Goal: Information Seeking & Learning: Check status

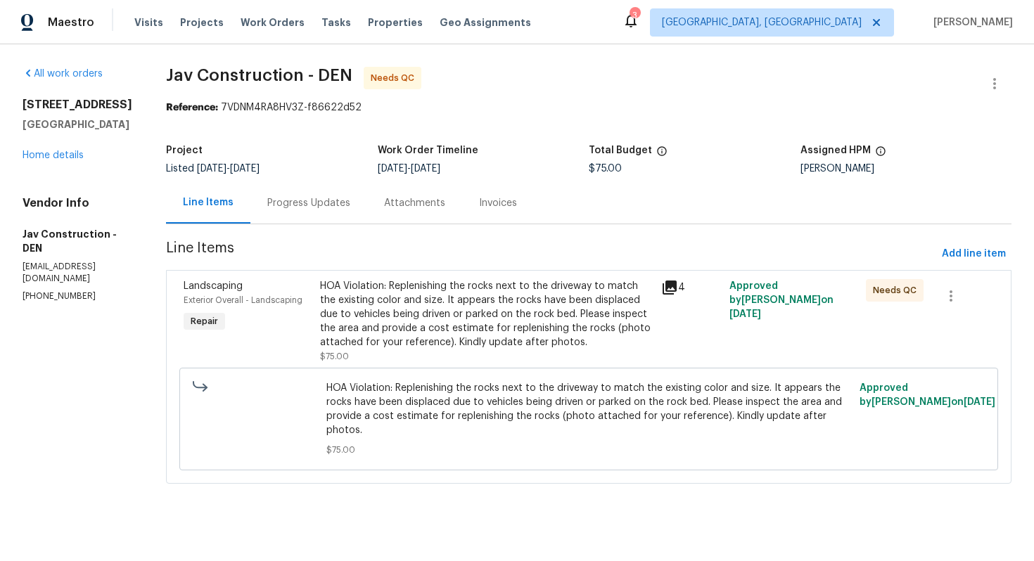
click at [308, 203] on div "Progress Updates" at bounding box center [308, 203] width 83 height 14
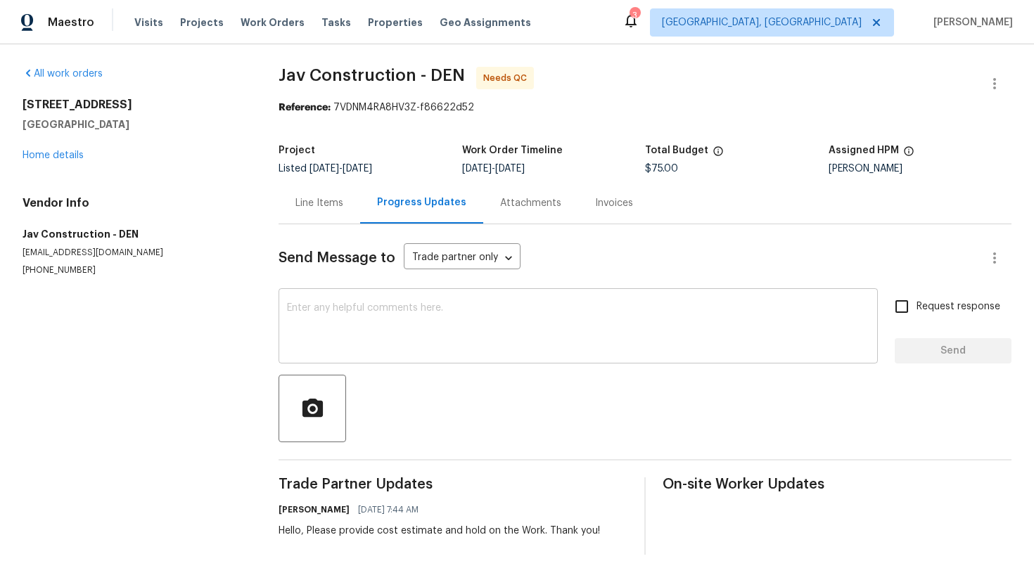
scroll to position [16, 0]
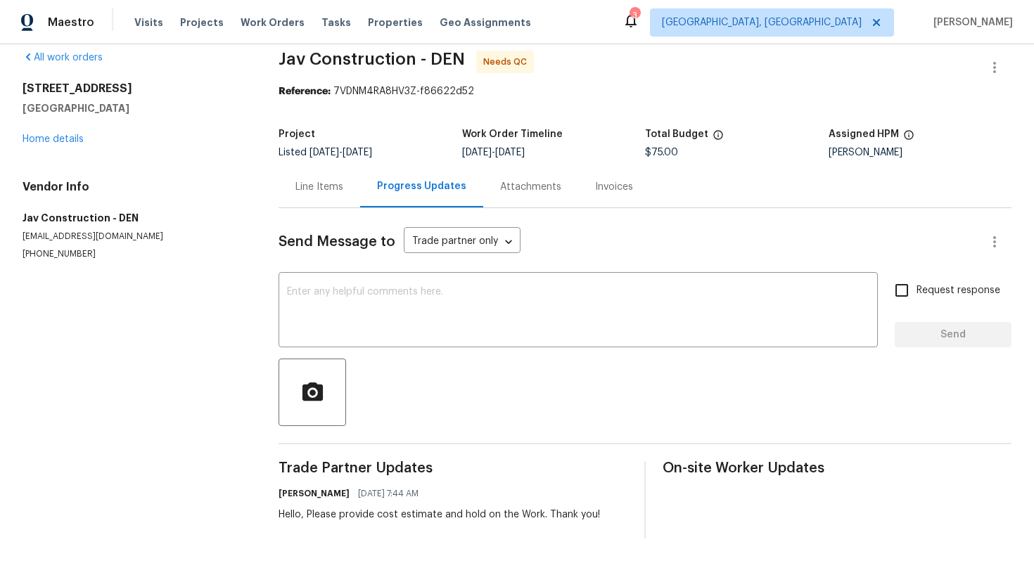
click at [318, 186] on div "Line Items" at bounding box center [319, 187] width 48 height 14
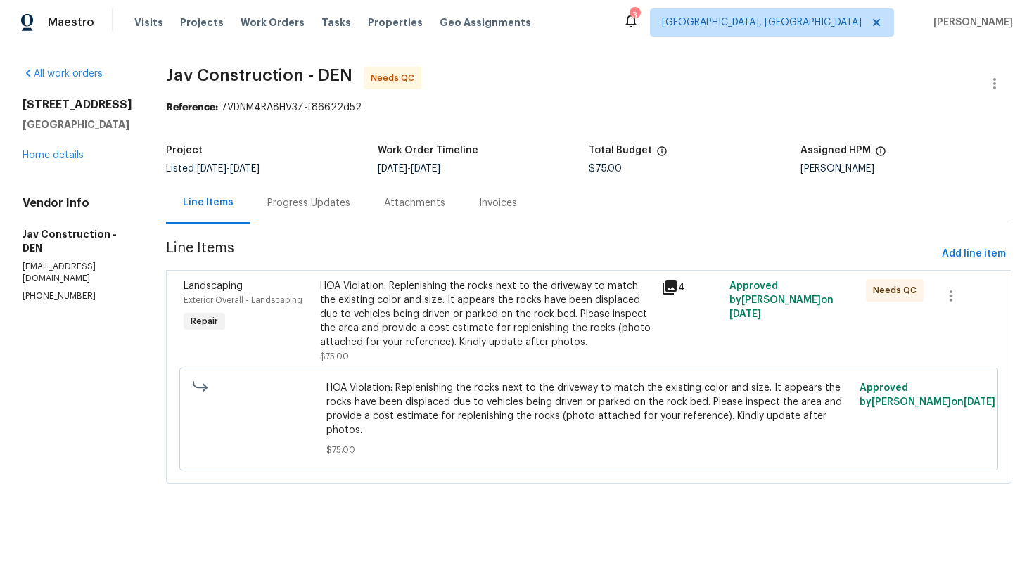
click at [373, 299] on div "HOA Violation: Replenishing the rocks next to the driveway to match the existin…" at bounding box center [486, 314] width 333 height 70
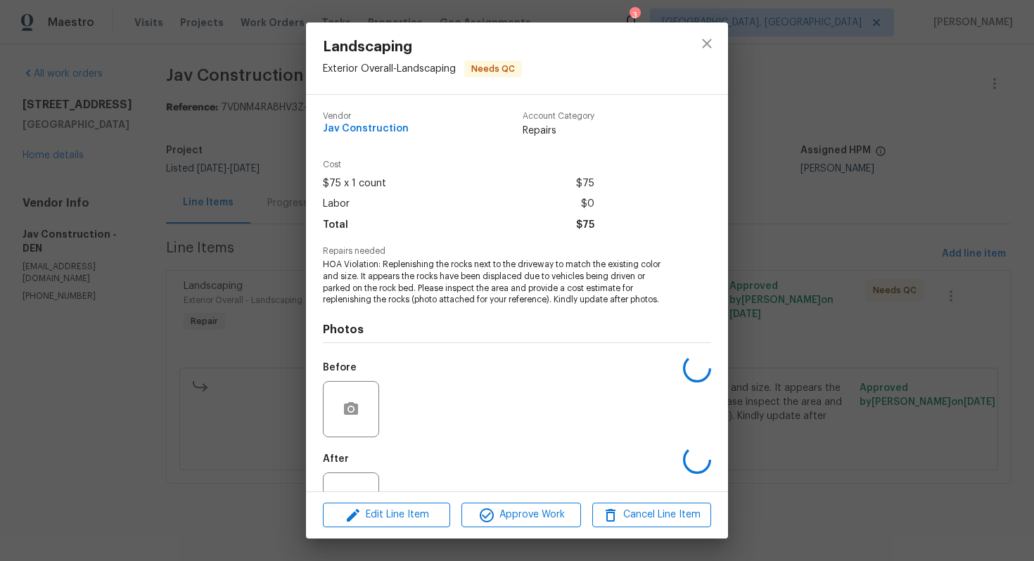
scroll to position [52, 0]
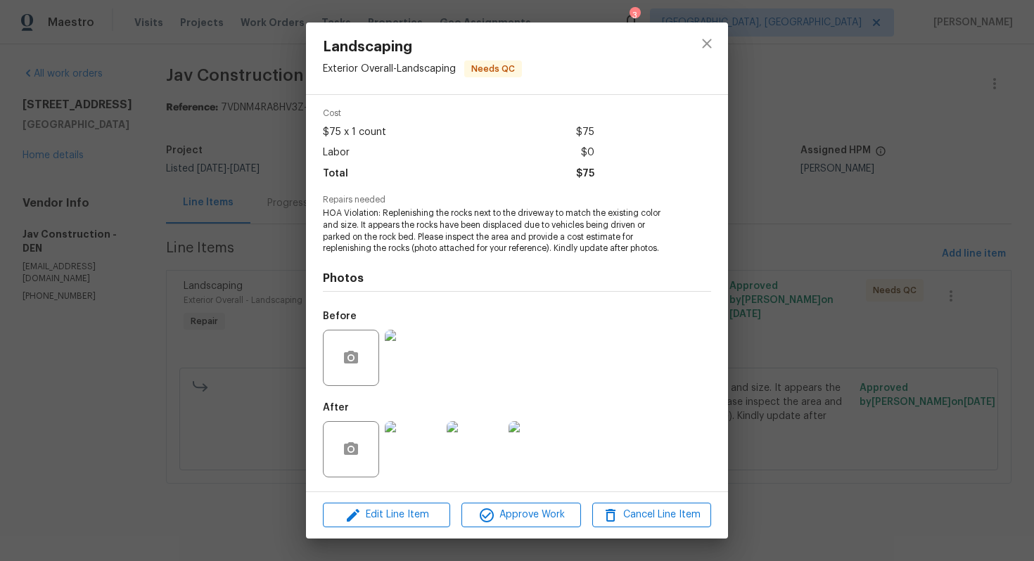
click at [405, 451] on img at bounding box center [413, 449] width 56 height 56
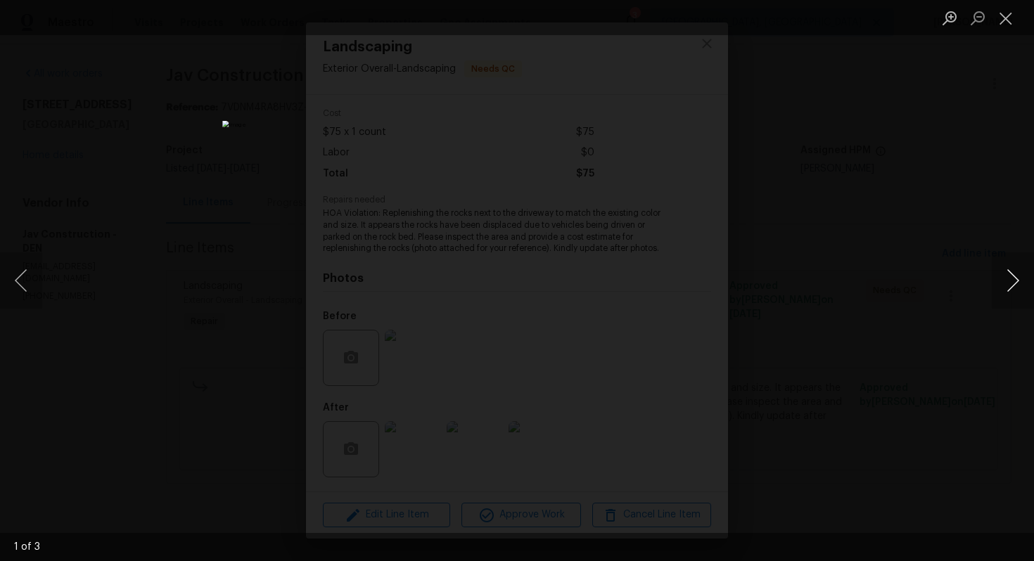
click at [1017, 281] on button "Next image" at bounding box center [1012, 280] width 42 height 56
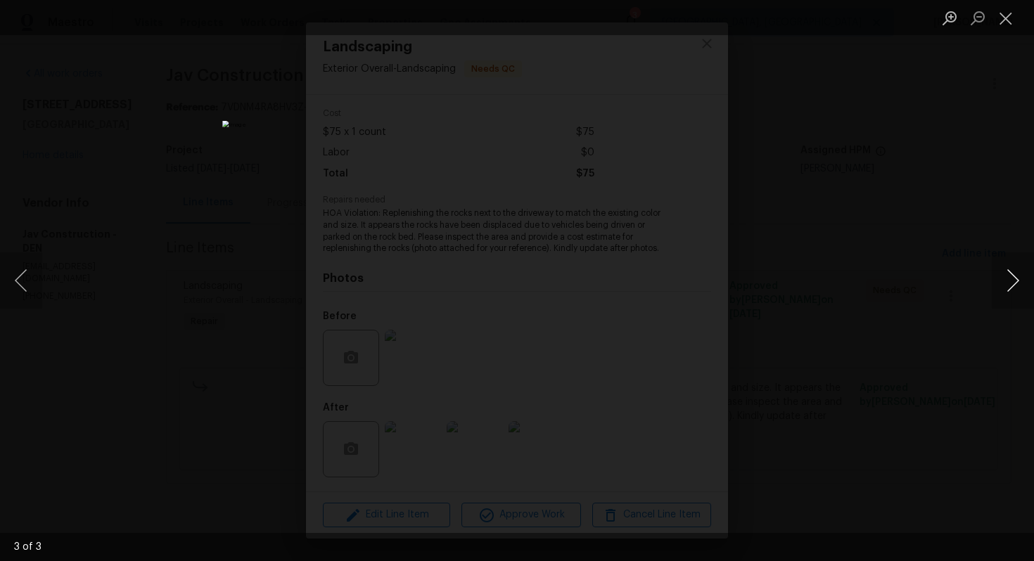
click at [1017, 281] on button "Next image" at bounding box center [1012, 280] width 42 height 56
click at [999, 30] on button "Close lightbox" at bounding box center [1005, 18] width 28 height 25
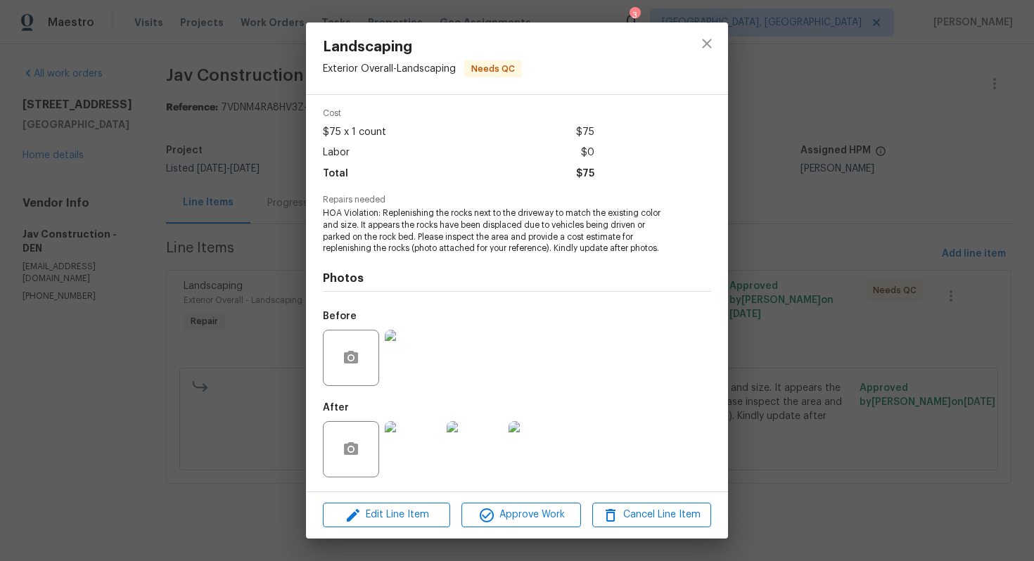
click at [814, 117] on div "Landscaping Exterior Overall - Landscaping Needs QC Vendor Jav Construction Acc…" at bounding box center [517, 280] width 1034 height 561
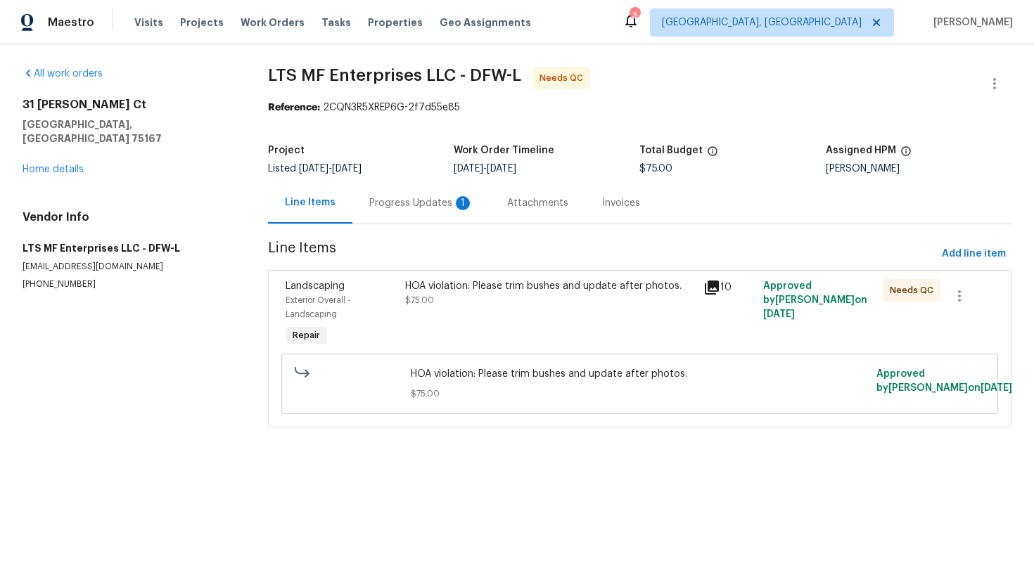
click at [395, 209] on div "Progress Updates 1" at bounding box center [421, 203] width 104 height 14
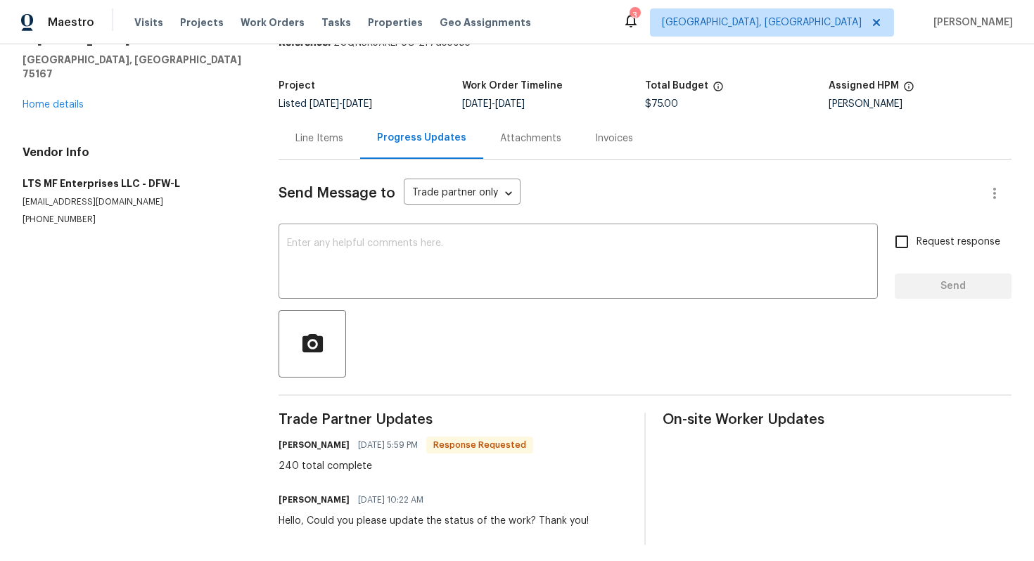
scroll to position [71, 0]
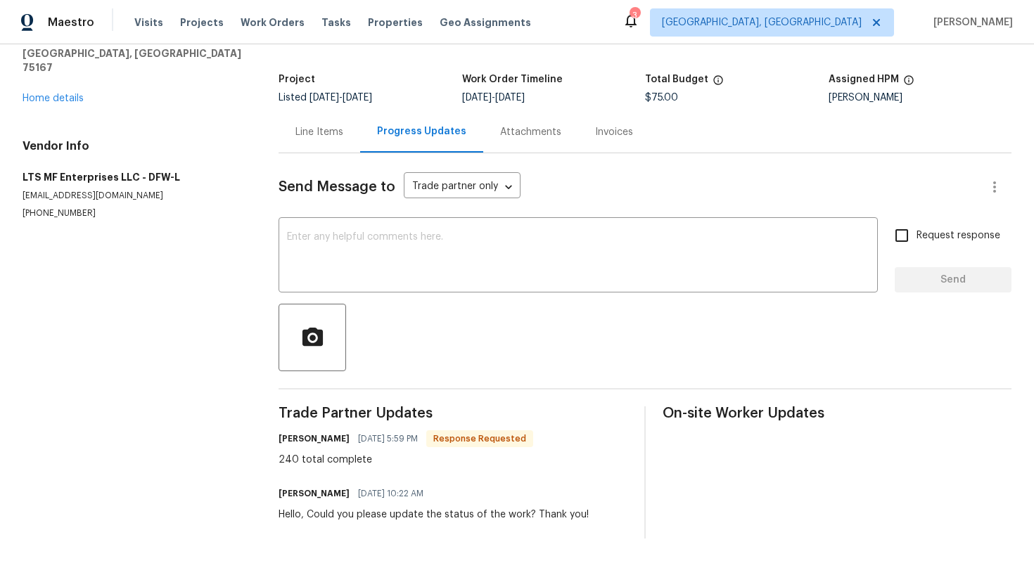
click at [333, 129] on div "Line Items" at bounding box center [319, 132] width 48 height 14
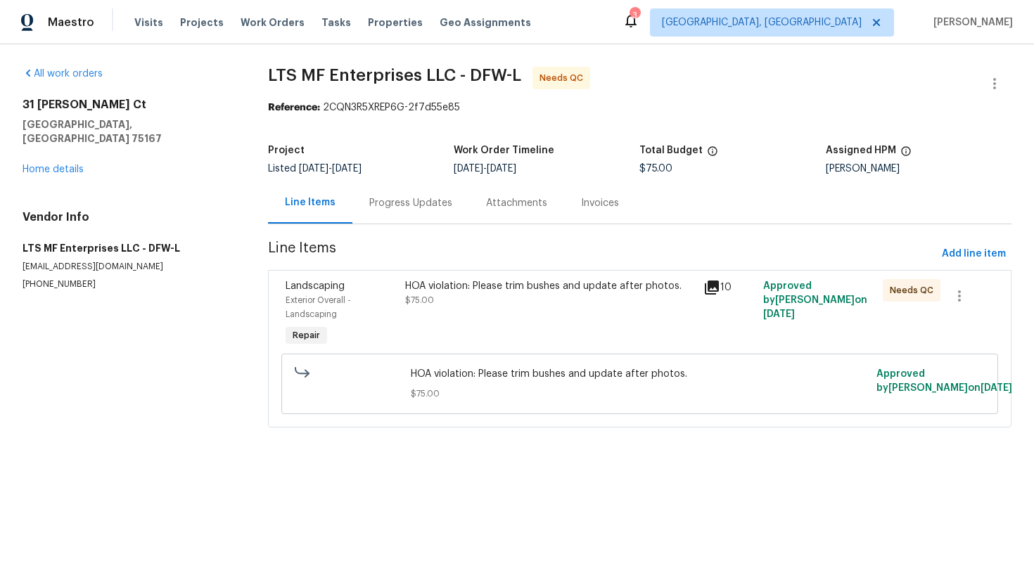
click at [414, 270] on div "Landscaping Exterior Overall - Landscaping Repair HOA violation: Please trim bu…" at bounding box center [639, 348] width 743 height 157
click at [419, 291] on div "HOA violation: Please trim bushes and update after photos." at bounding box center [550, 286] width 290 height 14
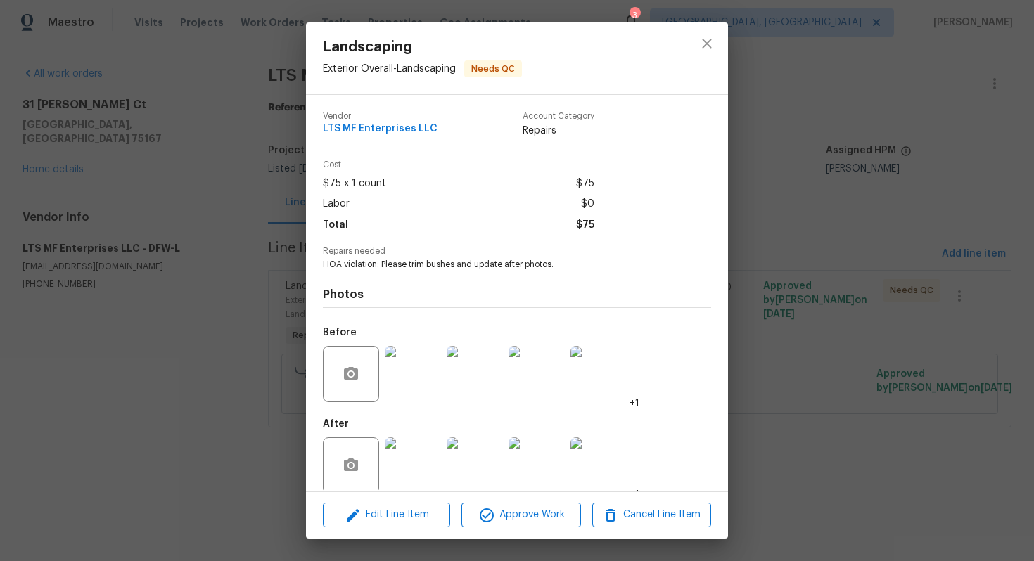
scroll to position [16, 0]
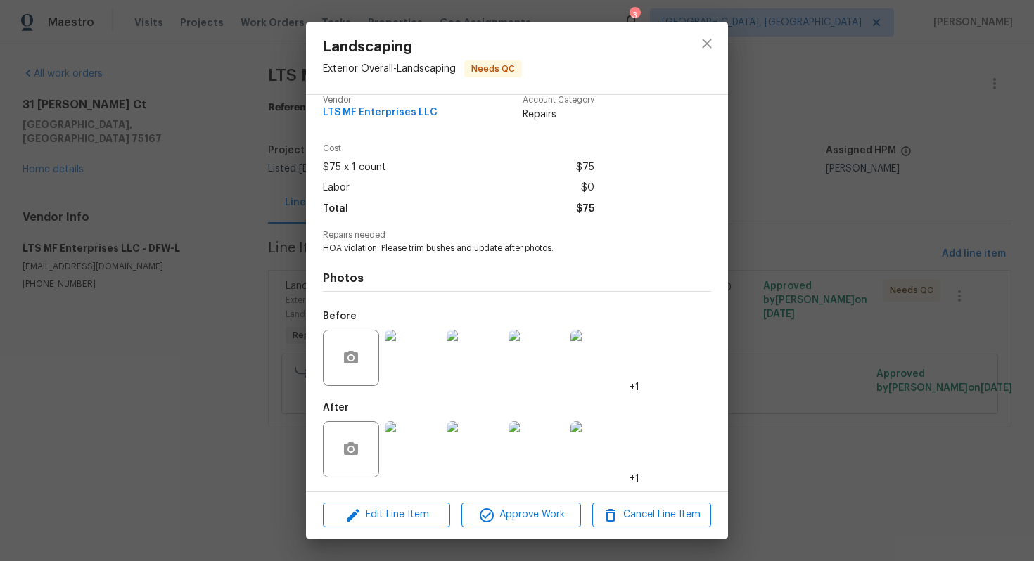
click at [412, 432] on img at bounding box center [413, 449] width 56 height 56
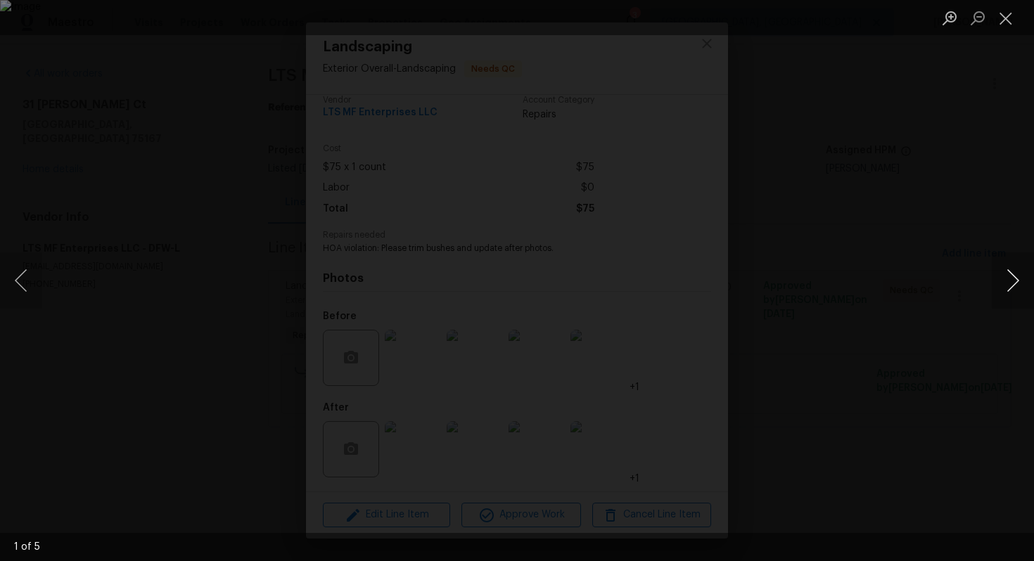
click at [1012, 285] on button "Next image" at bounding box center [1012, 280] width 42 height 56
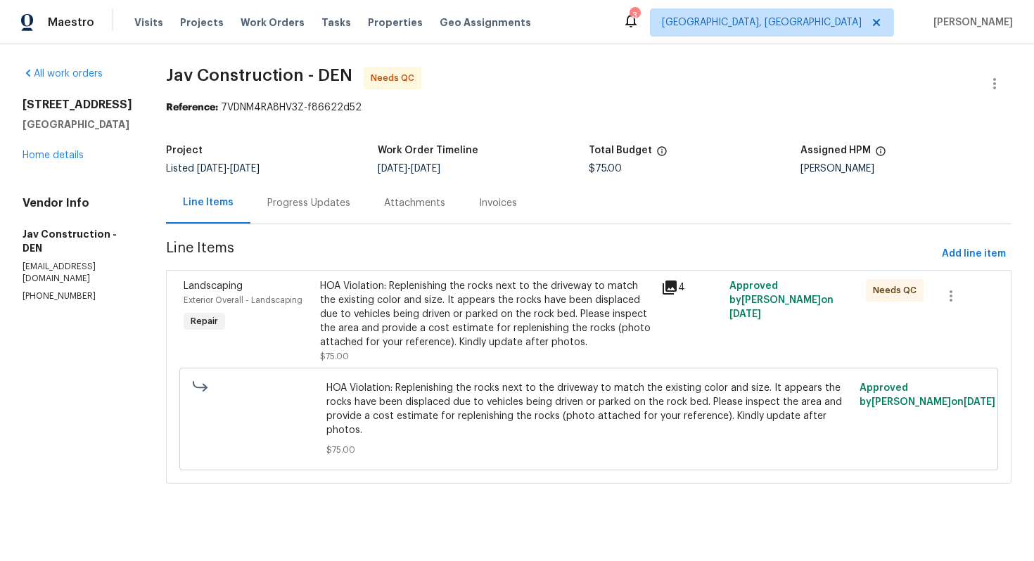
click at [299, 207] on div "Progress Updates" at bounding box center [308, 203] width 83 height 14
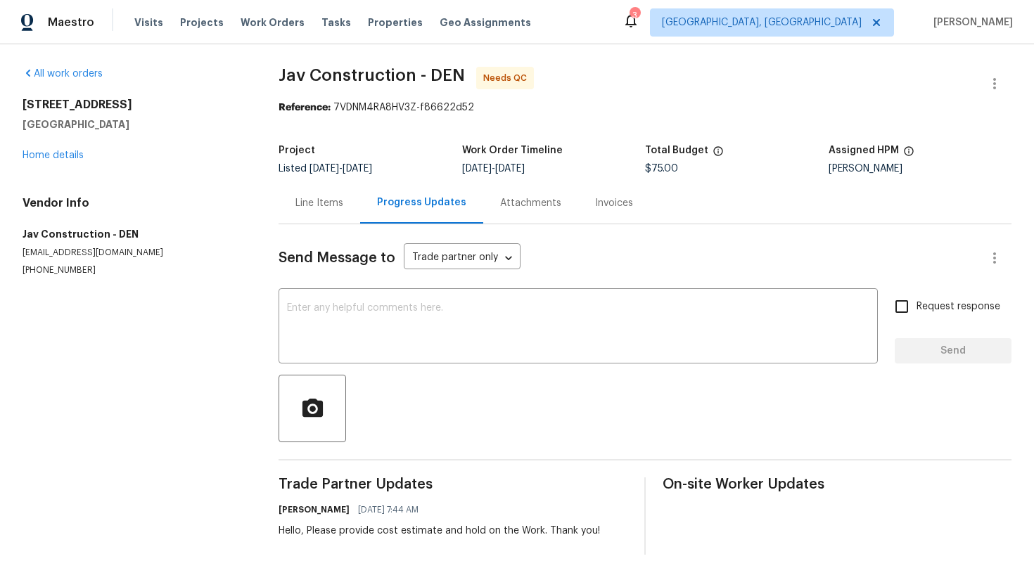
click at [299, 207] on div "Line Items" at bounding box center [319, 203] width 48 height 14
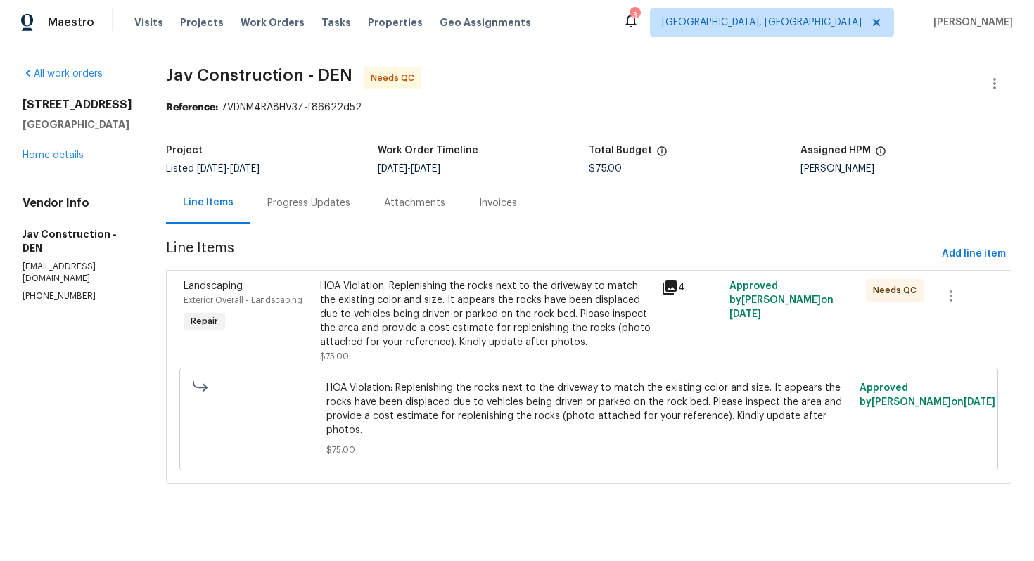
click at [377, 291] on div "HOA Violation: Replenishing the rocks next to the driveway to match the existin…" at bounding box center [486, 314] width 333 height 70
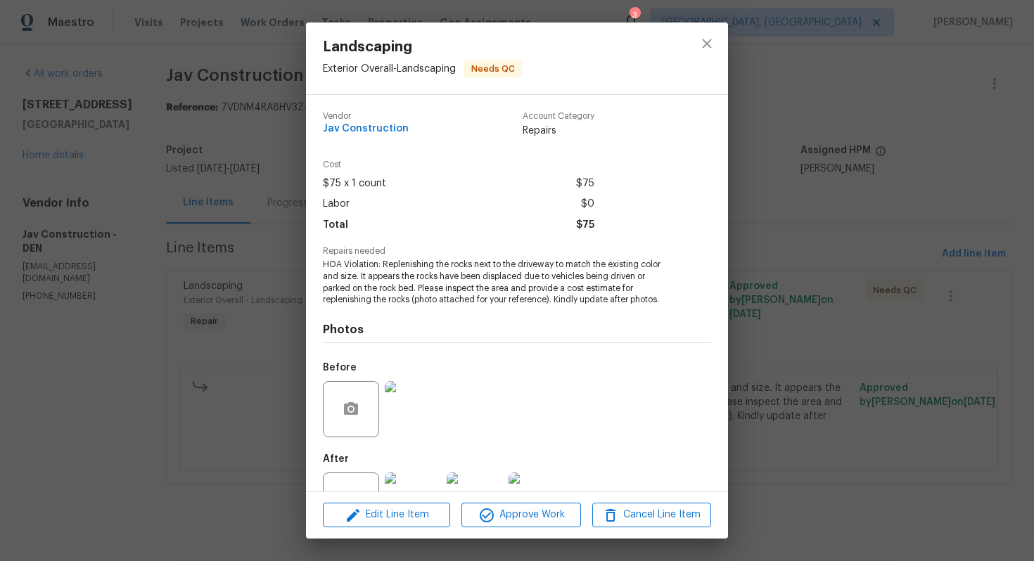
scroll to position [52, 0]
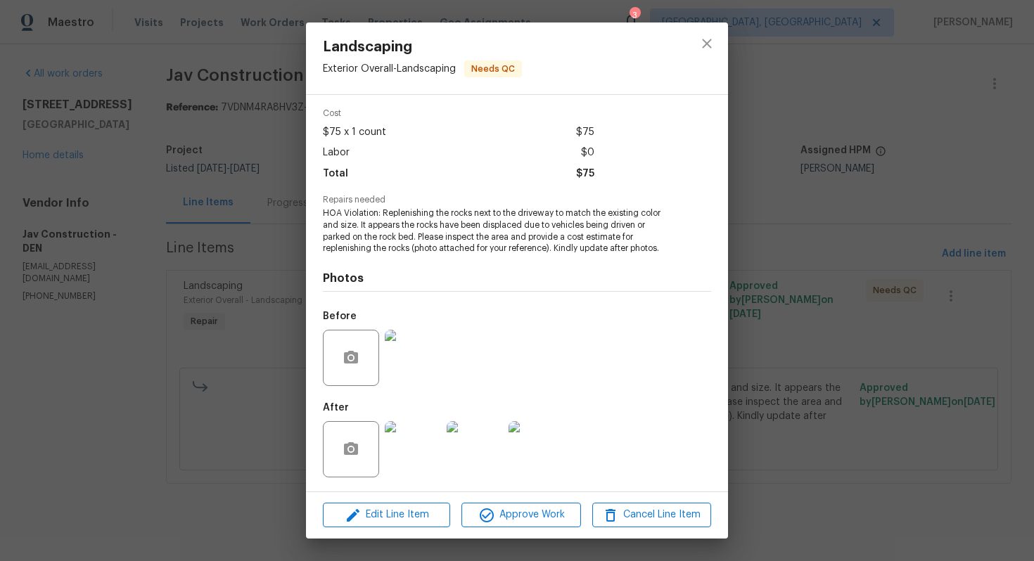
click at [403, 436] on img at bounding box center [413, 449] width 56 height 56
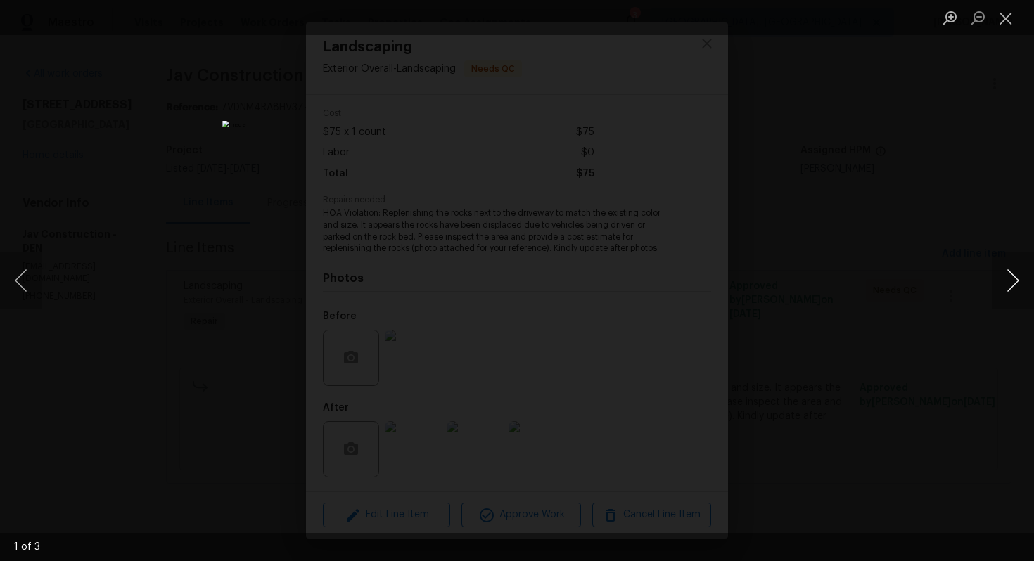
click at [1006, 285] on button "Next image" at bounding box center [1012, 280] width 42 height 56
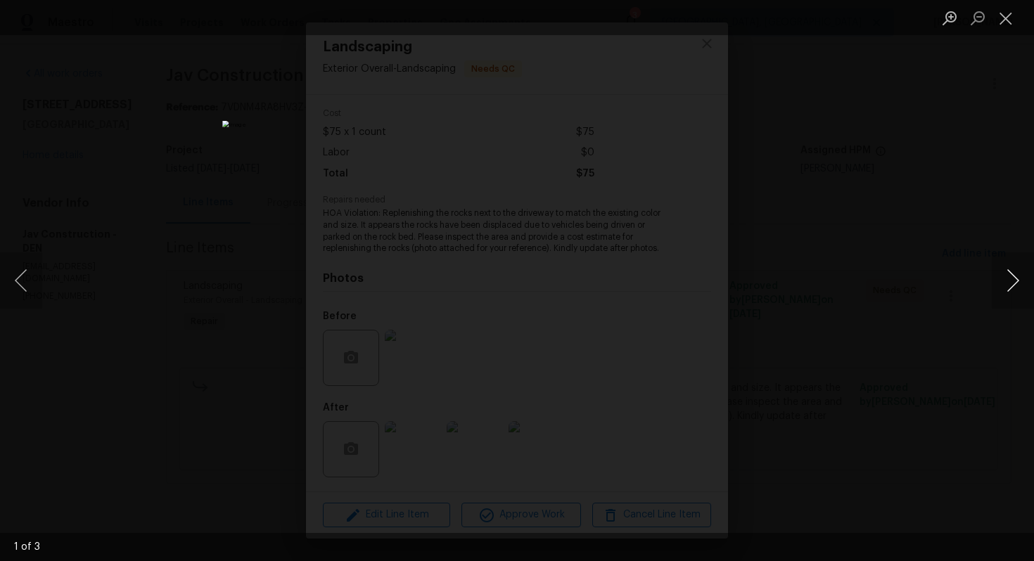
click at [1006, 285] on button "Next image" at bounding box center [1012, 280] width 42 height 56
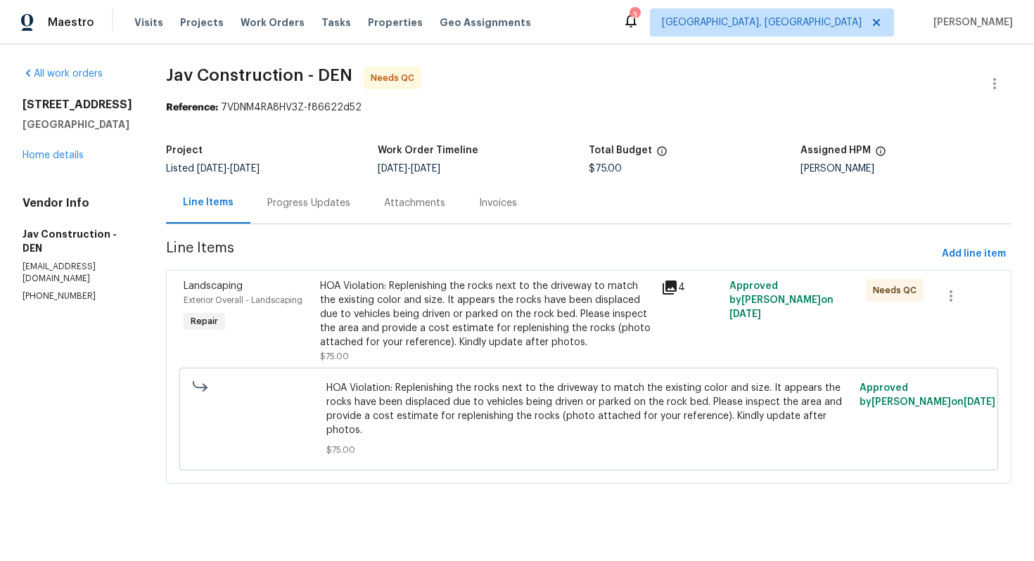
click at [275, 204] on div "Progress Updates" at bounding box center [308, 203] width 83 height 14
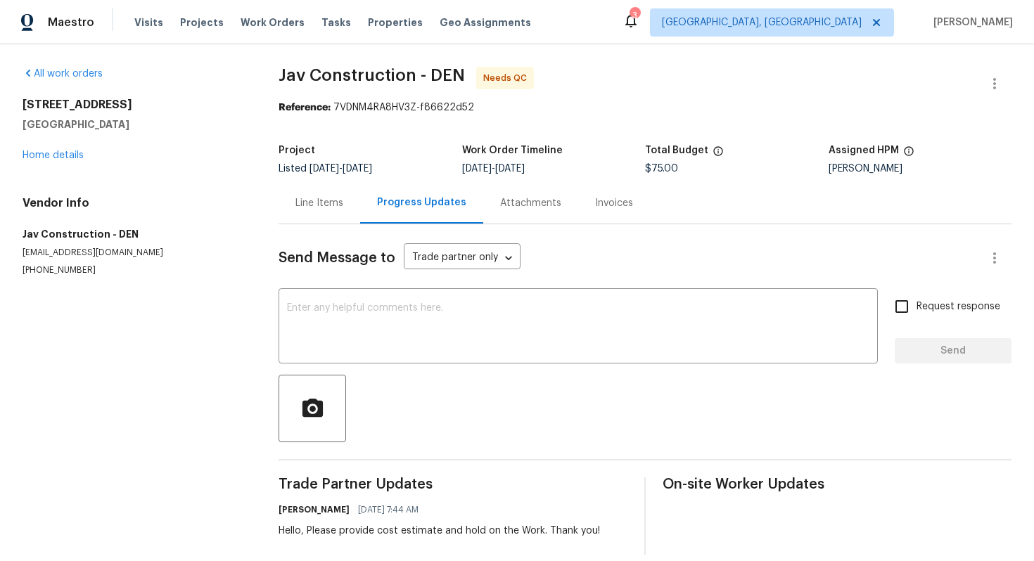
scroll to position [16, 0]
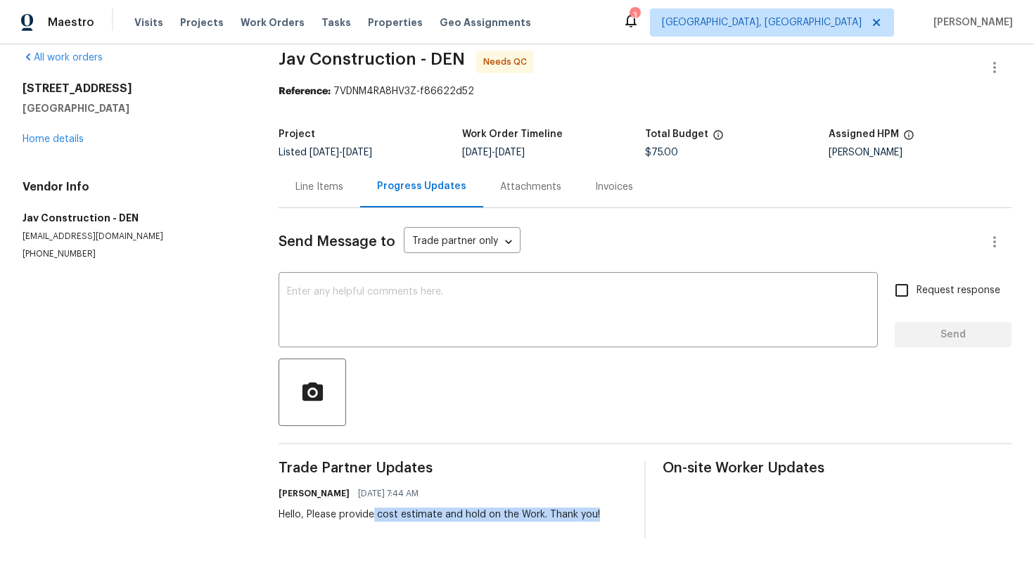
drag, startPoint x: 375, startPoint y: 521, endPoint x: 527, endPoint y: 529, distance: 151.4
click at [527, 529] on div "Trade Partner Updates [PERSON_NAME] [DATE] 7:44 AM Hello, Please provide cost e…" at bounding box center [452, 499] width 349 height 77
click at [407, 352] on div "Send Message to Trade partner only Trade partner only ​ x ​ Request response Se…" at bounding box center [644, 373] width 733 height 330
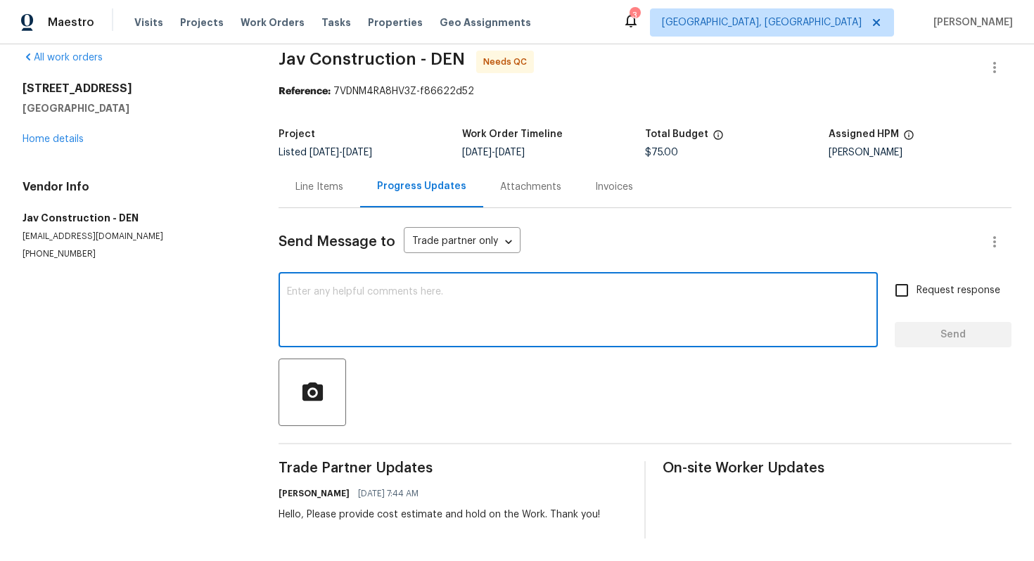
click at [412, 311] on textarea at bounding box center [578, 311] width 582 height 49
